Goal: Task Accomplishment & Management: Use online tool/utility

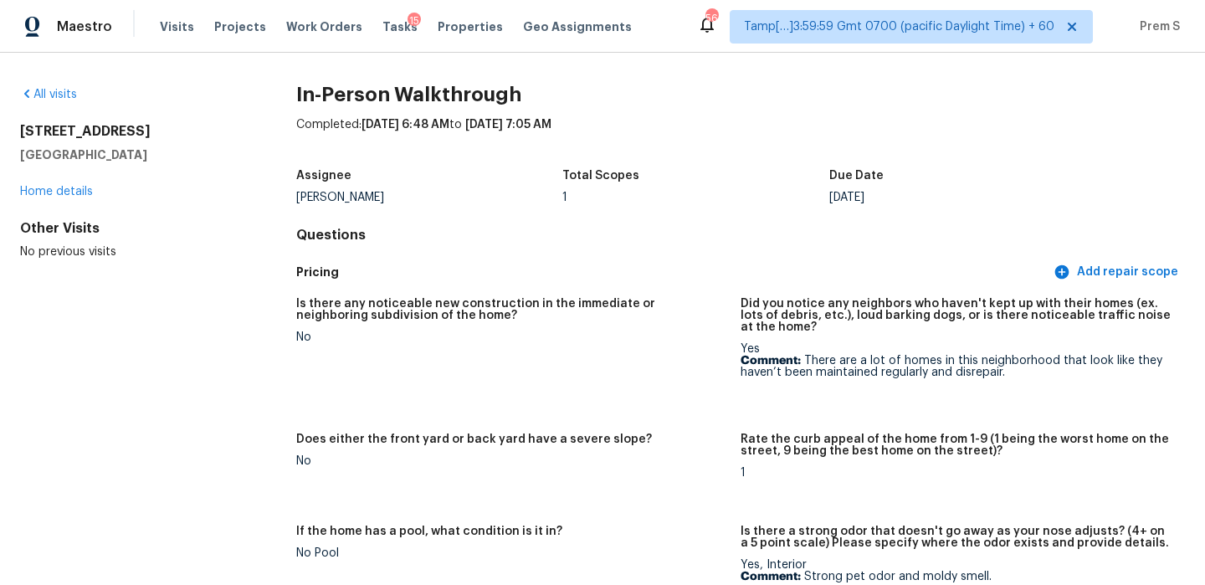
scroll to position [3983, 0]
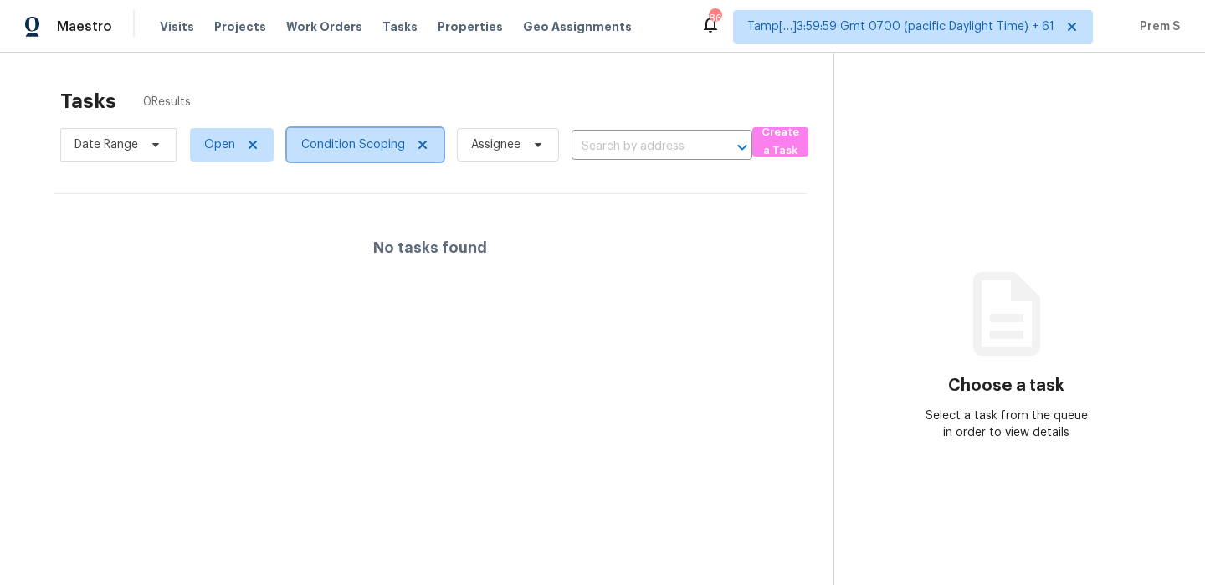
click at [381, 159] on span "Condition Scoping" at bounding box center [365, 144] width 156 height 33
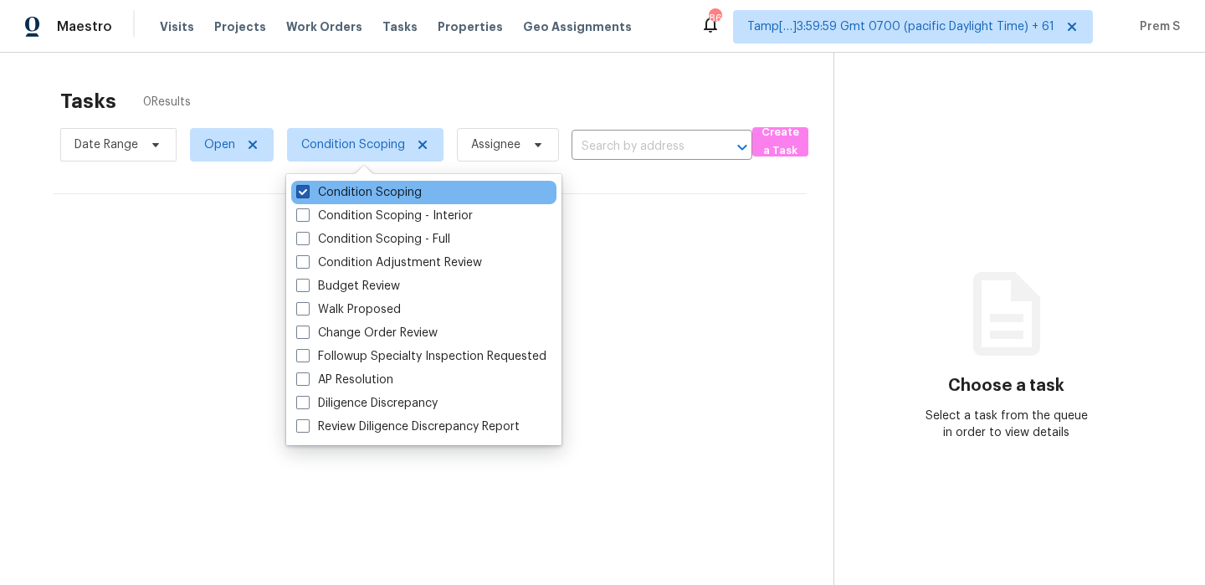
click at [360, 185] on label "Condition Scoping" at bounding box center [358, 192] width 125 height 17
click at [307, 185] on input "Condition Scoping" at bounding box center [301, 189] width 11 height 11
checkbox input "false"
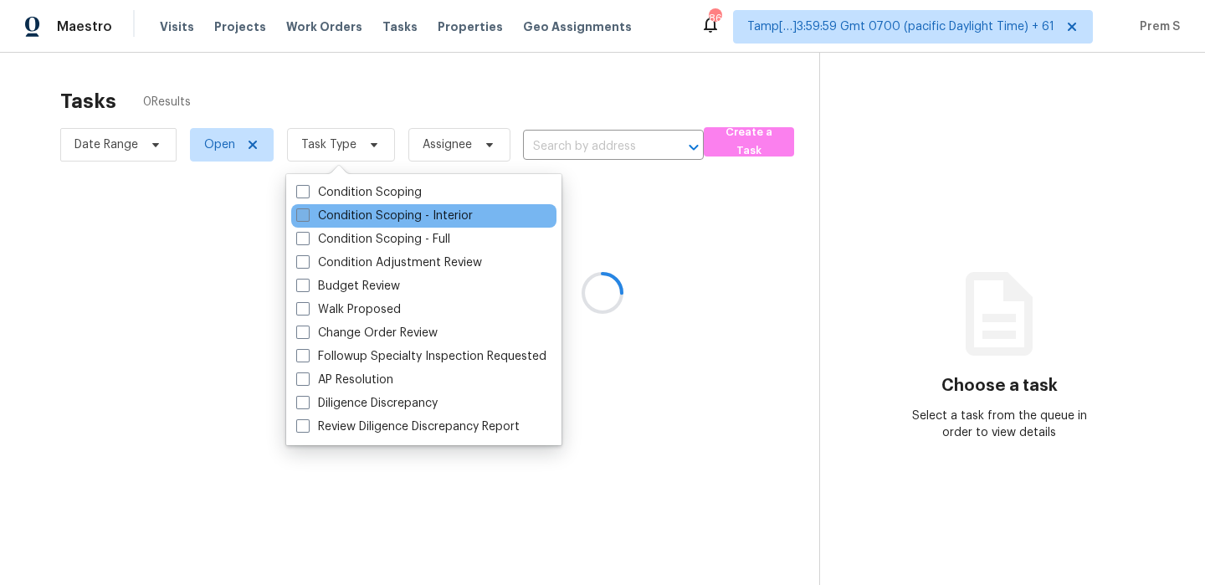
click at [346, 207] on label "Condition Scoping - Interior" at bounding box center [384, 215] width 177 height 17
click at [307, 207] on input "Condition Scoping - Interior" at bounding box center [301, 212] width 11 height 11
checkbox input "true"
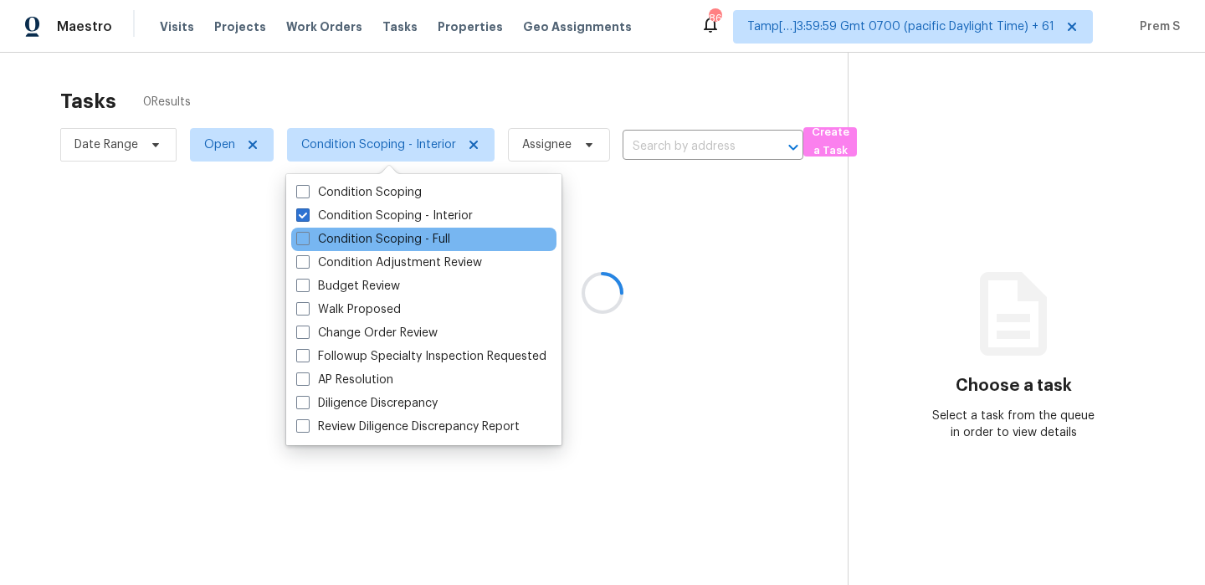
click at [333, 228] on div "Condition Scoping - Full" at bounding box center [423, 239] width 265 height 23
click at [323, 241] on label "Condition Scoping - Full" at bounding box center [373, 239] width 154 height 17
click at [307, 241] on input "Condition Scoping - Full" at bounding box center [301, 236] width 11 height 11
checkbox input "true"
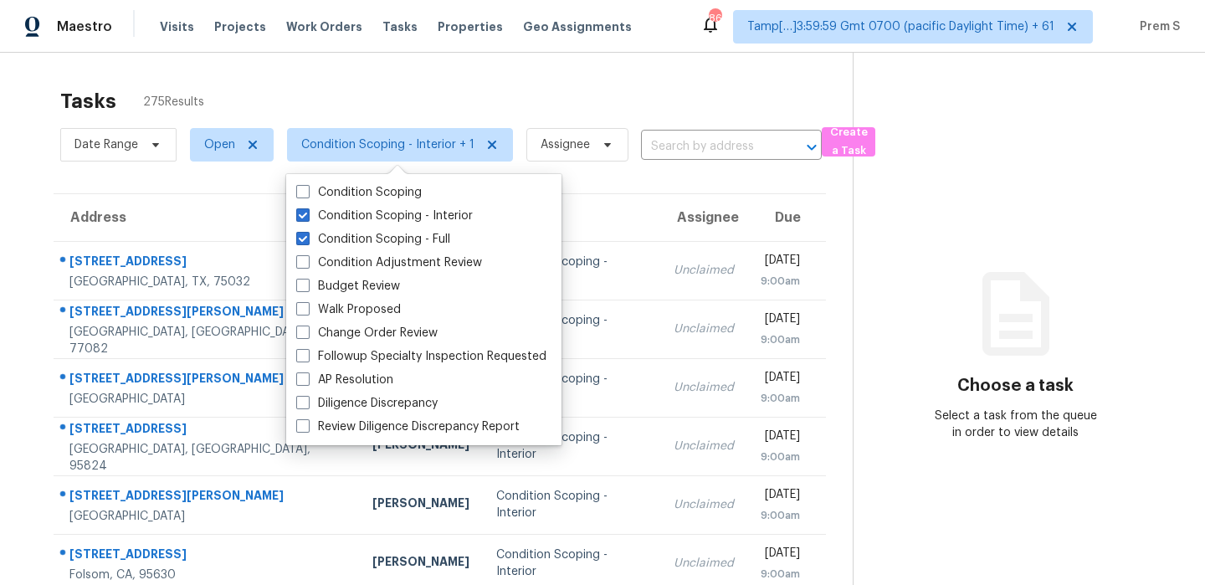
click at [334, 96] on div "Tasks 275 Results" at bounding box center [456, 101] width 792 height 44
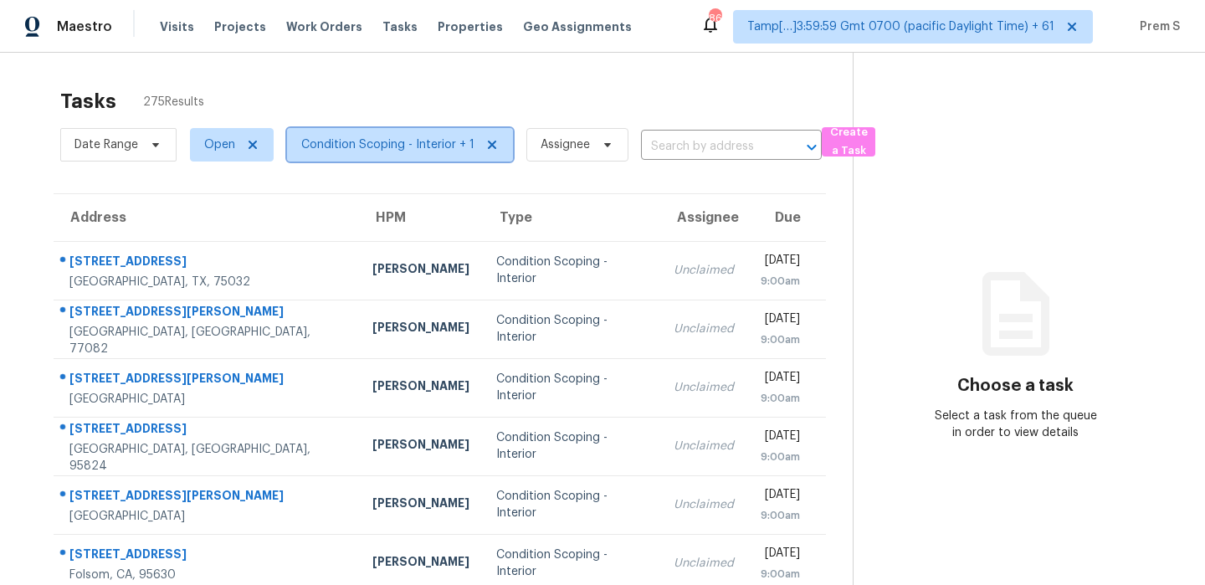
click at [332, 144] on span "Condition Scoping - Interior + 1" at bounding box center [387, 144] width 173 height 17
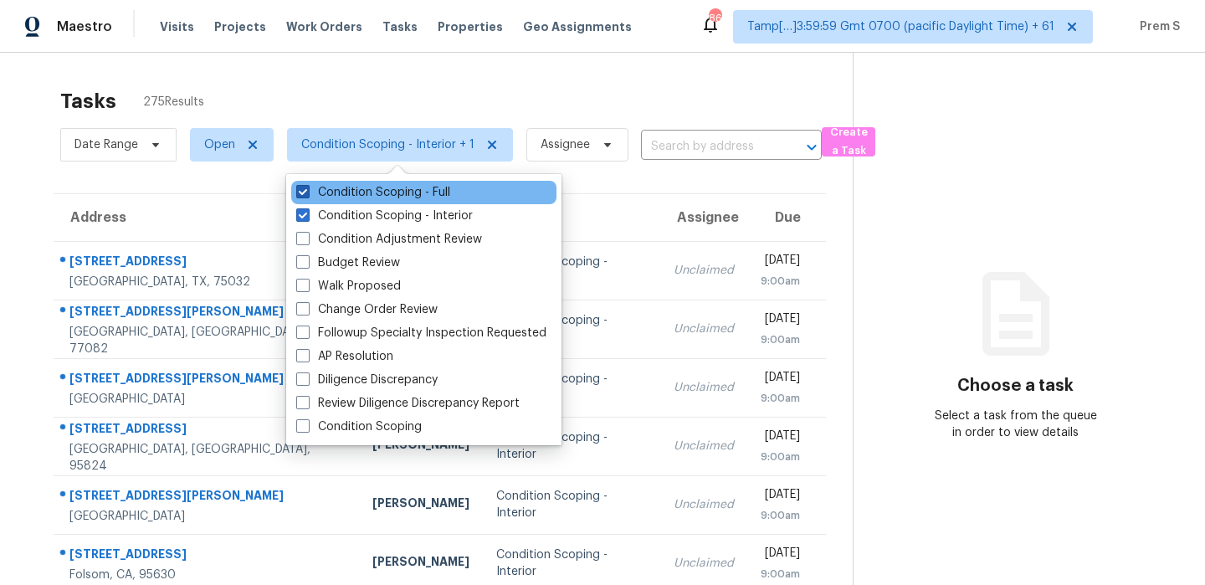
click at [322, 192] on label "Condition Scoping - Full" at bounding box center [373, 192] width 154 height 17
click at [307, 192] on input "Condition Scoping - Full" at bounding box center [301, 189] width 11 height 11
checkbox input "false"
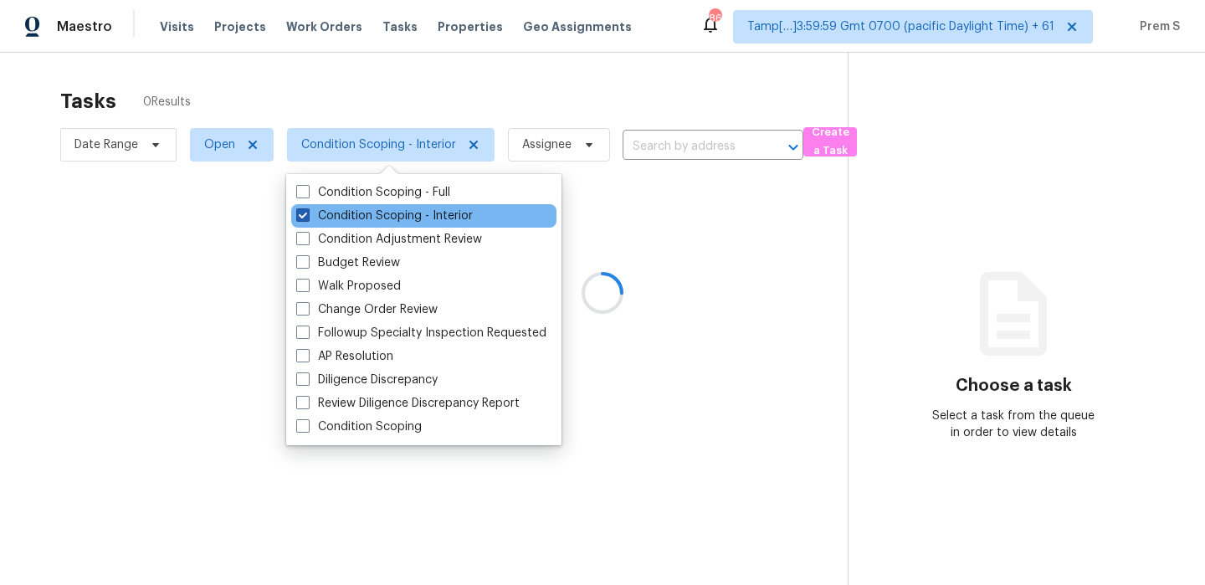
click at [310, 212] on label "Condition Scoping - Interior" at bounding box center [384, 215] width 177 height 17
click at [307, 212] on input "Condition Scoping - Interior" at bounding box center [301, 212] width 11 height 11
checkbox input "false"
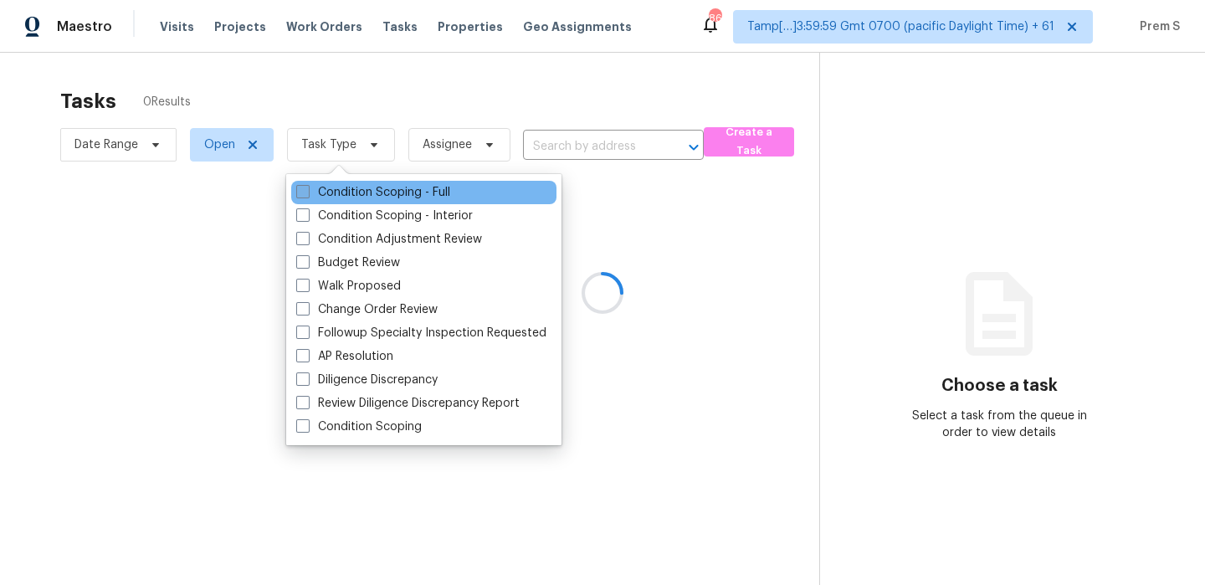
click at [330, 189] on label "Condition Scoping - Full" at bounding box center [373, 192] width 154 height 17
click at [307, 189] on input "Condition Scoping - Full" at bounding box center [301, 189] width 11 height 11
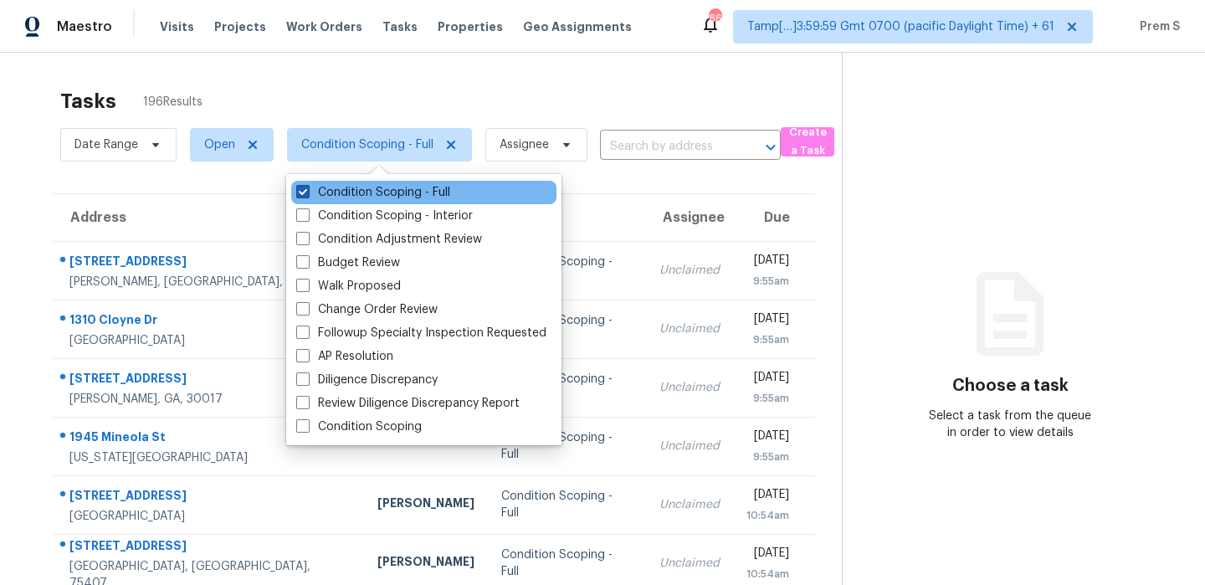
click at [314, 193] on label "Condition Scoping - Full" at bounding box center [373, 192] width 154 height 17
click at [307, 193] on input "Condition Scoping - Full" at bounding box center [301, 189] width 11 height 11
checkbox input "false"
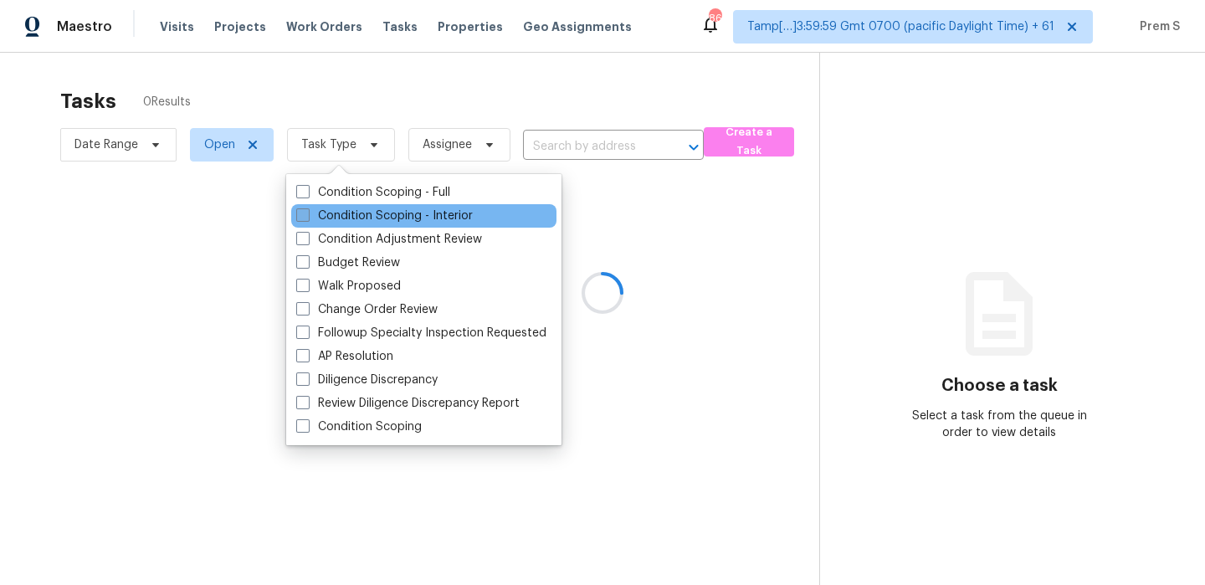
click at [310, 212] on label "Condition Scoping - Interior" at bounding box center [384, 215] width 177 height 17
click at [307, 212] on input "Condition Scoping - Interior" at bounding box center [301, 212] width 11 height 11
checkbox input "true"
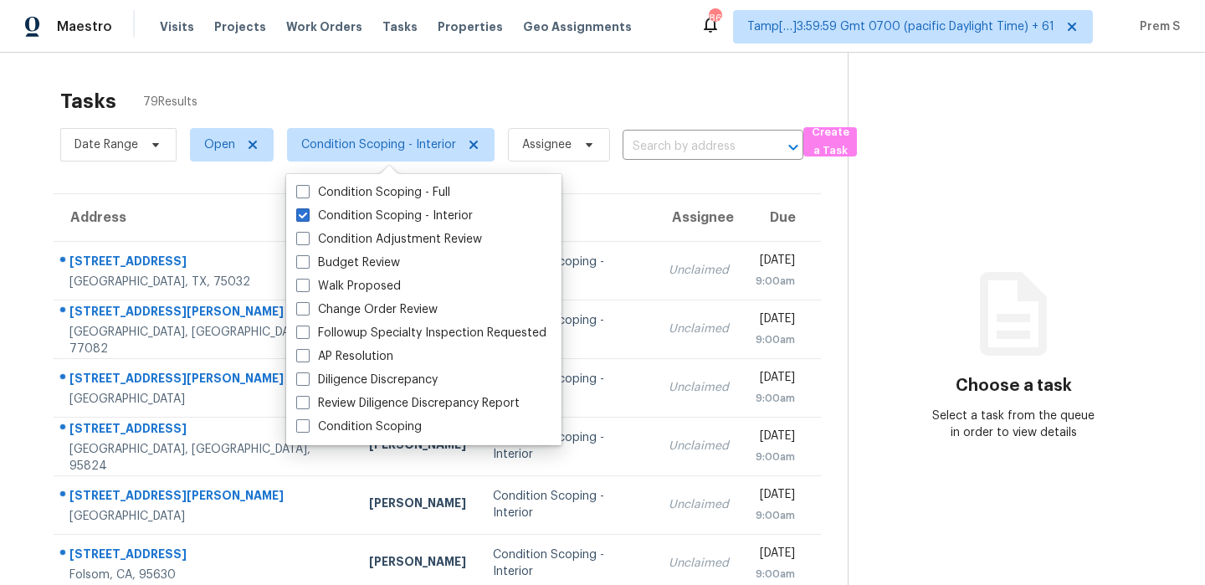
click at [524, 62] on div "Tasks 79 Results Date Range Open Condition Scoping - Interior Assignee ​ Create…" at bounding box center [602, 462] width 1205 height 819
